Goal: Navigation & Orientation: Understand site structure

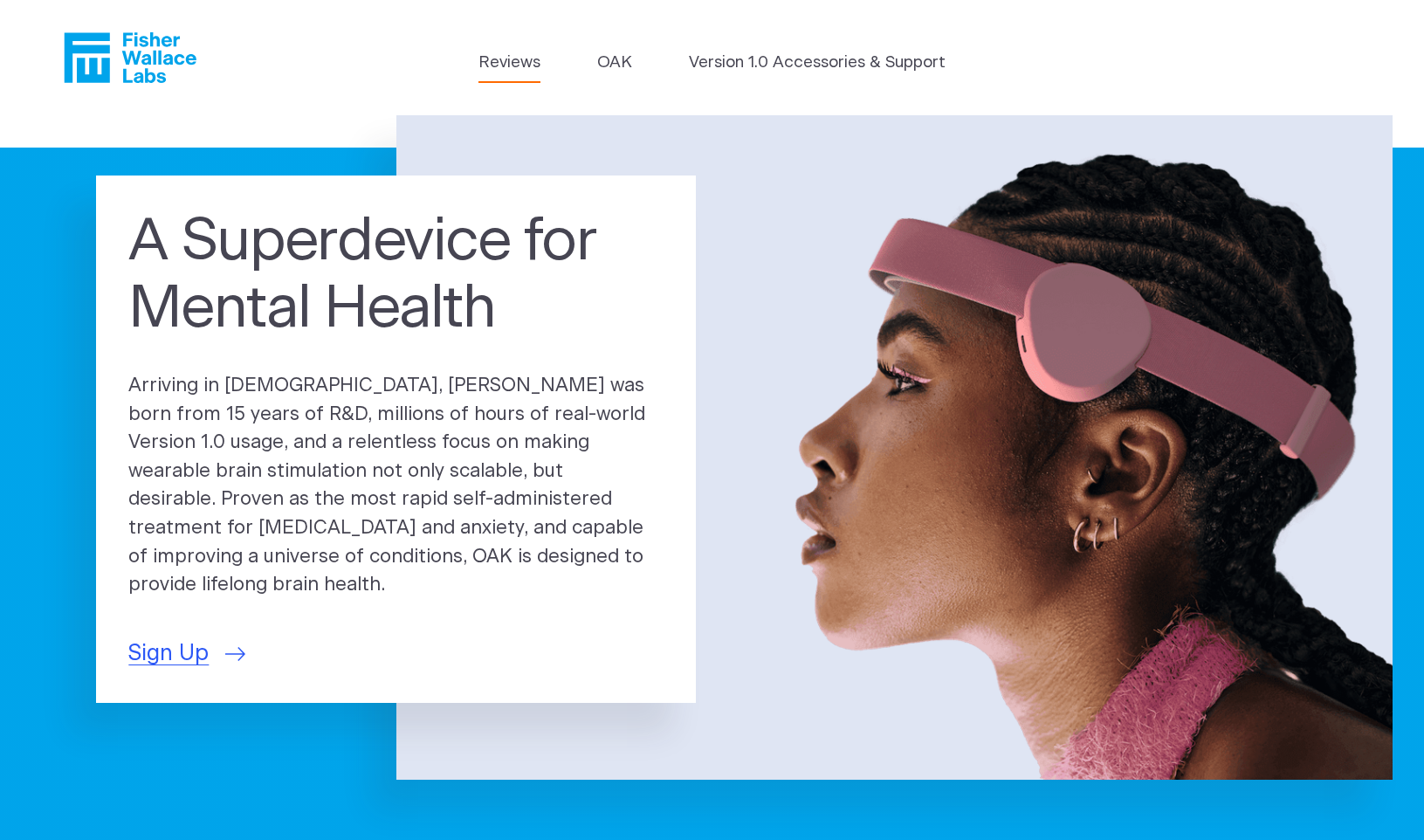
click at [496, 73] on link "Reviews" at bounding box center [510, 63] width 62 height 24
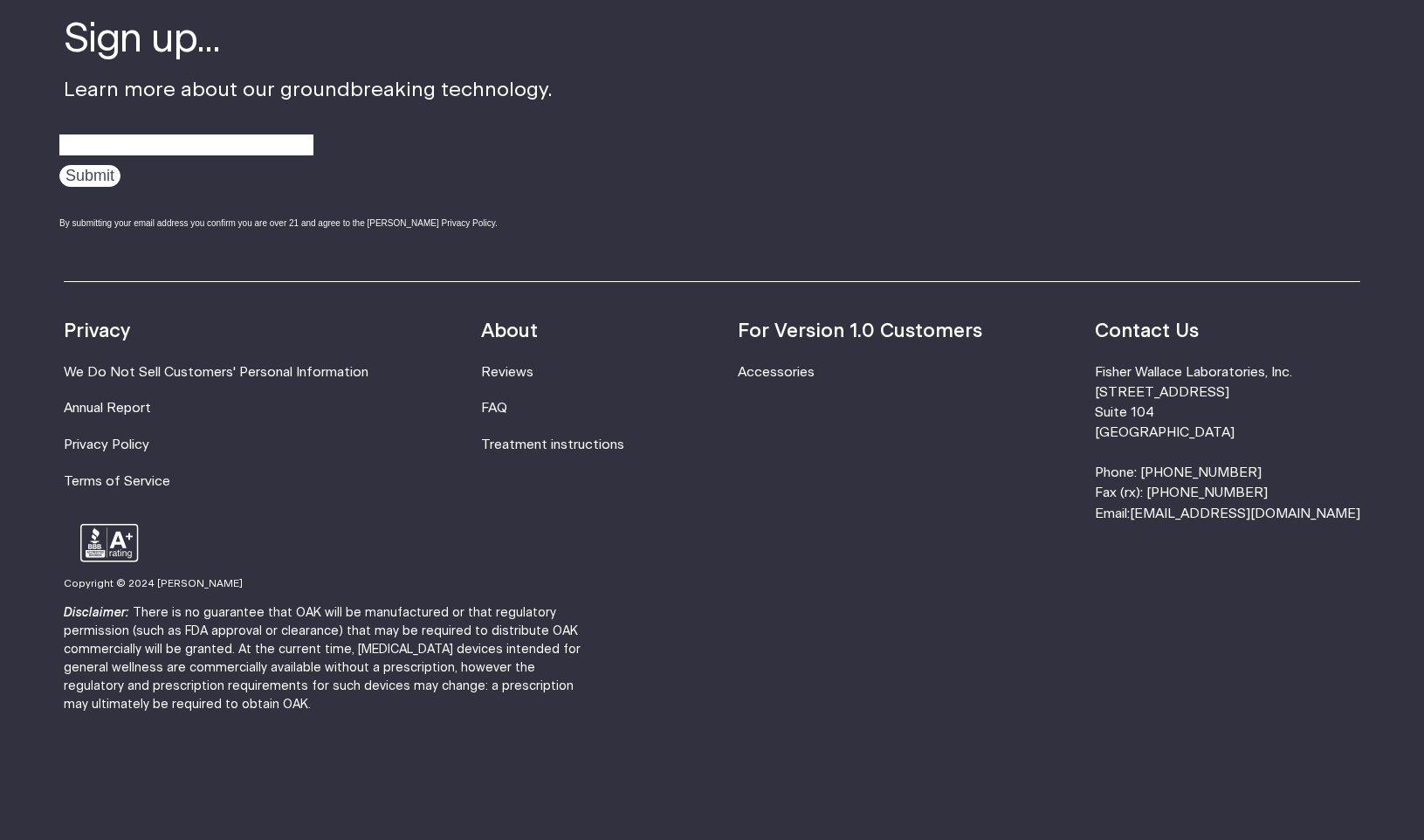
scroll to position [2849, 0]
click at [597, 439] on link "Treatment instructions" at bounding box center [552, 445] width 143 height 13
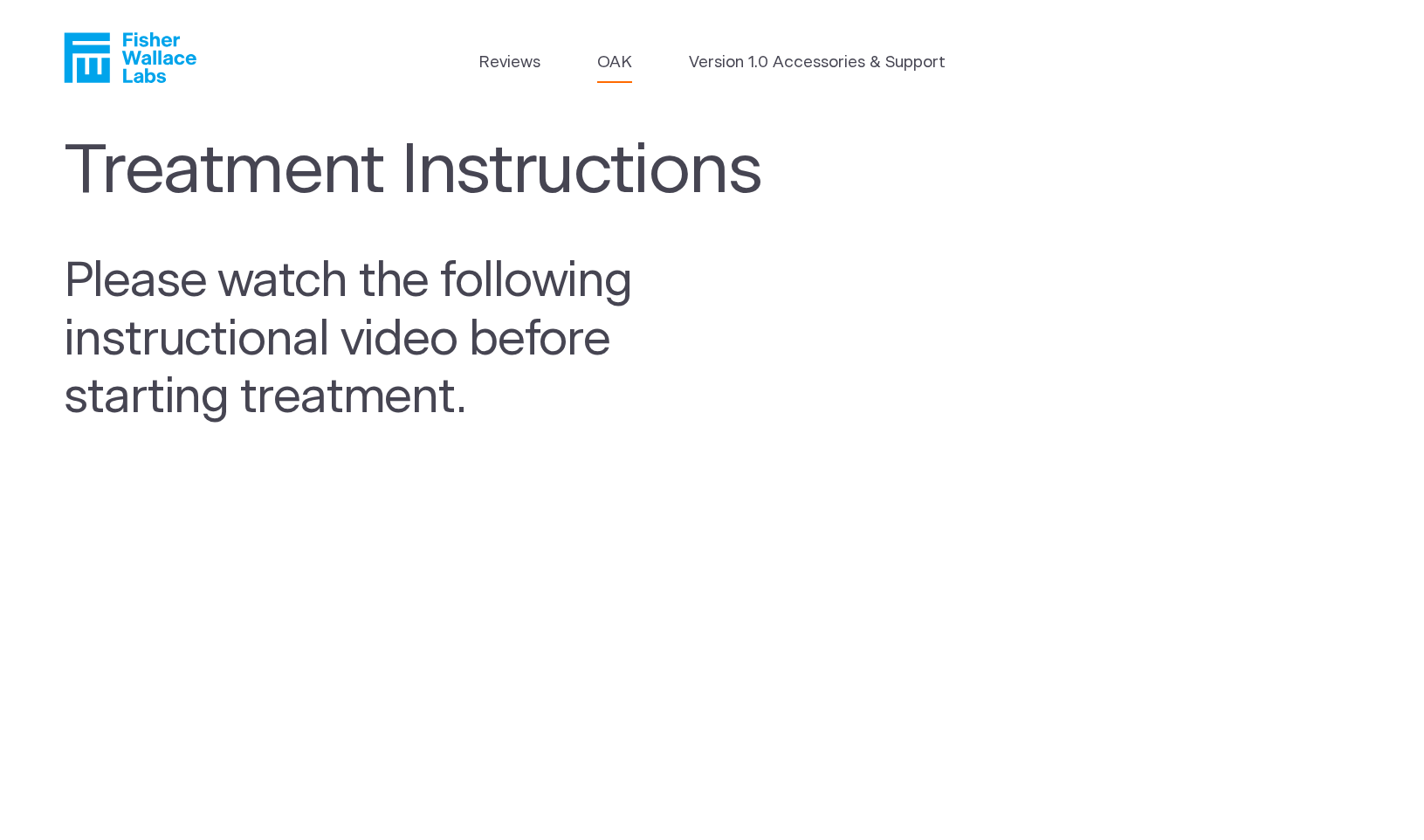
click at [610, 63] on link "OAK" at bounding box center [614, 63] width 35 height 24
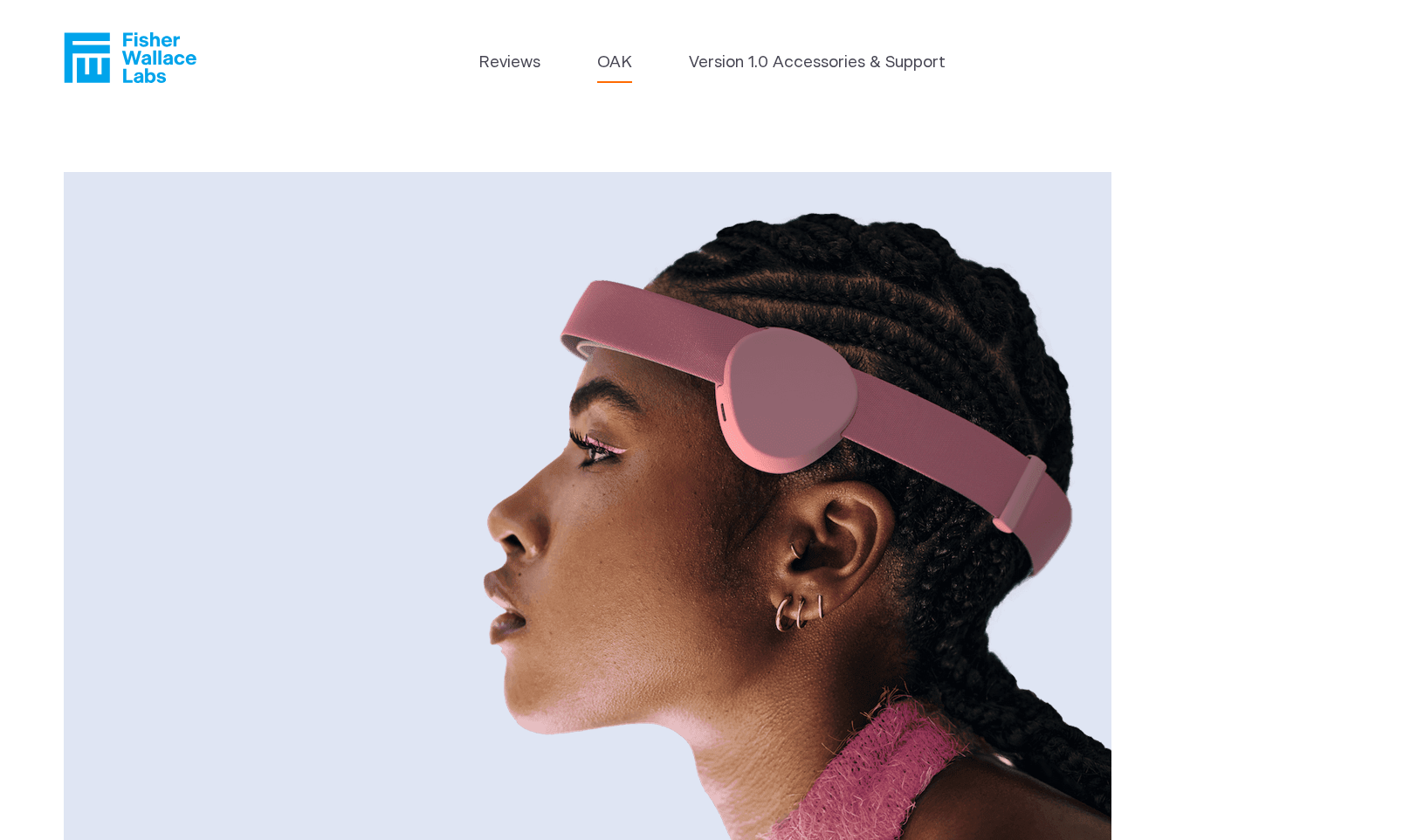
click at [154, 65] on icon "Fisher Wallace" at bounding box center [136, 58] width 120 height 50
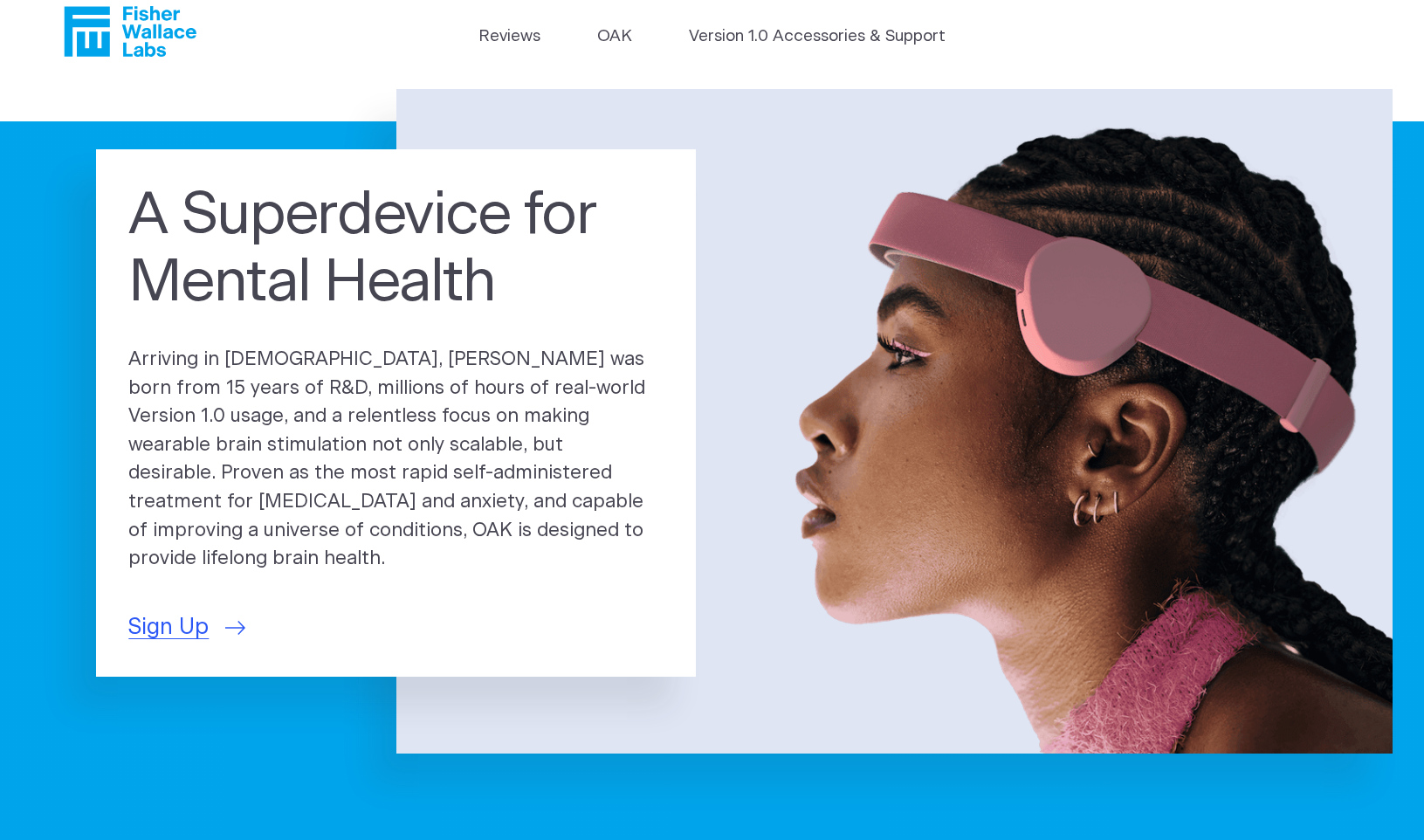
scroll to position [34, 0]
